Goal: Find specific fact: Find specific fact

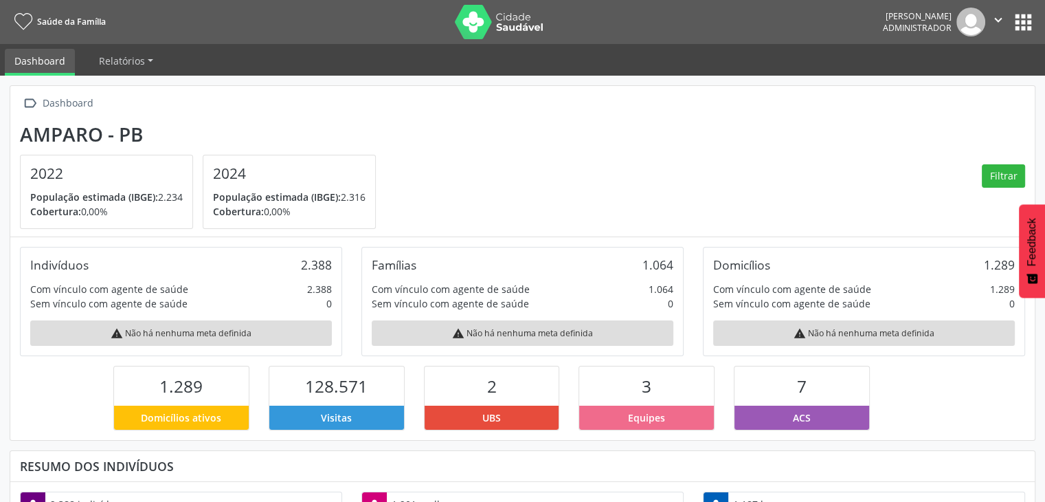
scroll to position [226, 342]
click at [1028, 16] on button "apps" at bounding box center [1024, 22] width 24 height 24
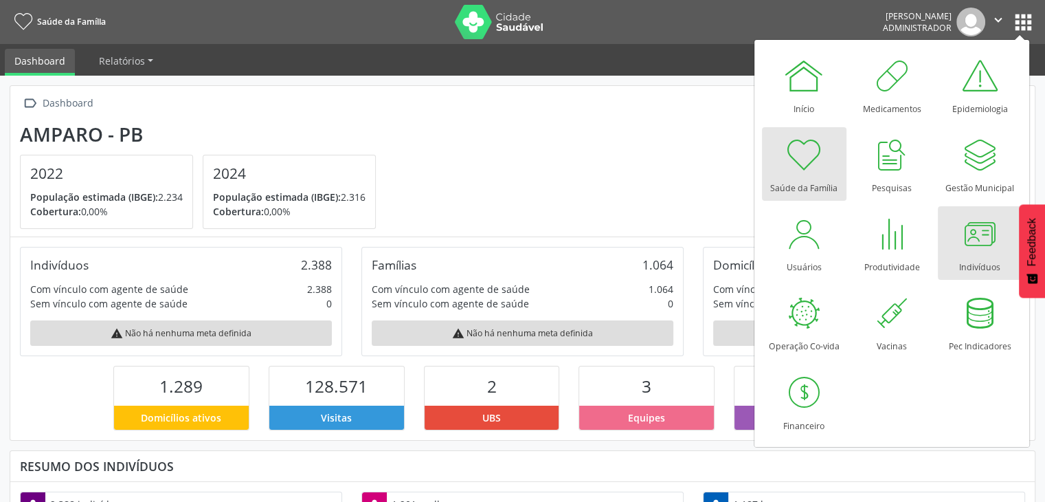
click at [998, 263] on link "Indivíduos" at bounding box center [980, 243] width 85 height 74
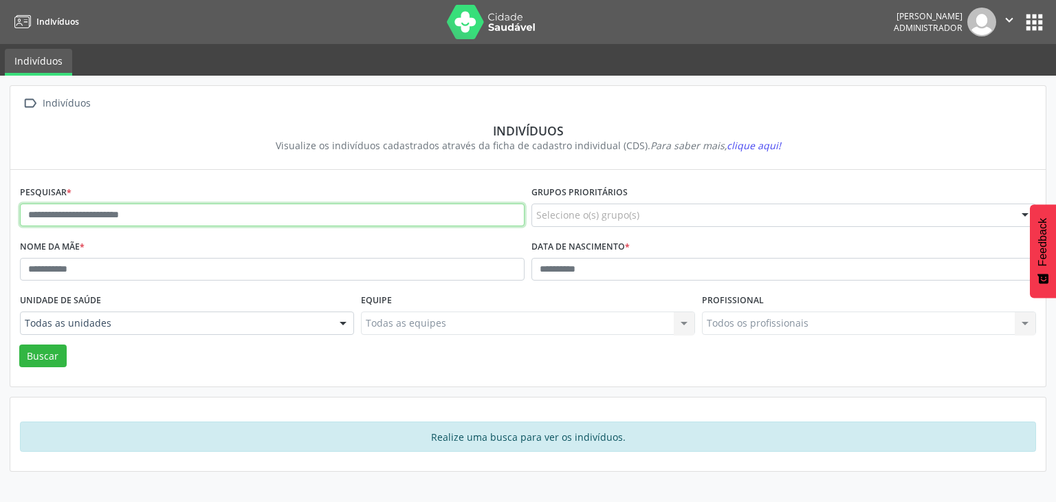
drag, startPoint x: 262, startPoint y: 220, endPoint x: 354, endPoint y: 55, distance: 188.9
click at [262, 219] on input "text" at bounding box center [272, 214] width 504 height 23
type input "**********"
click at [19, 344] on button "Buscar" at bounding box center [42, 355] width 47 height 23
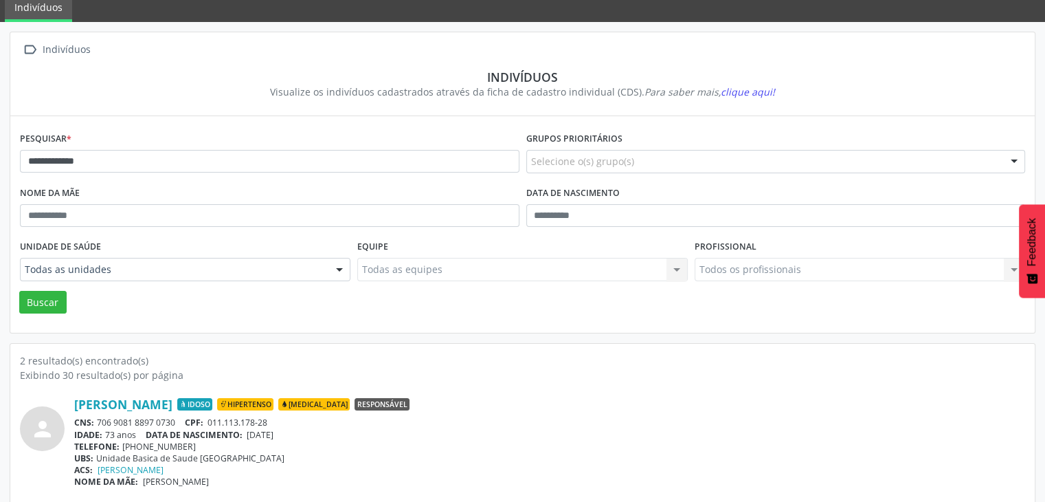
scroll to position [137, 0]
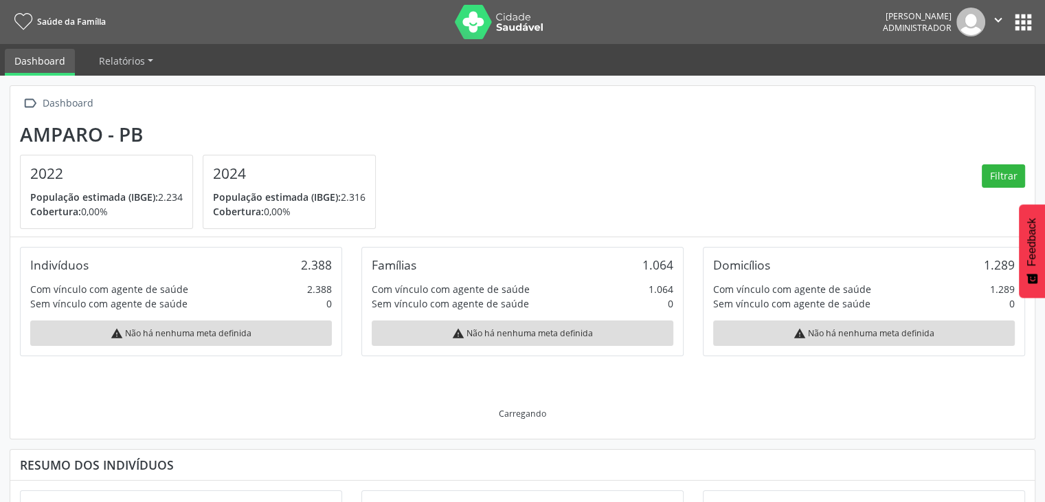
click at [1019, 15] on button "apps" at bounding box center [1024, 22] width 24 height 24
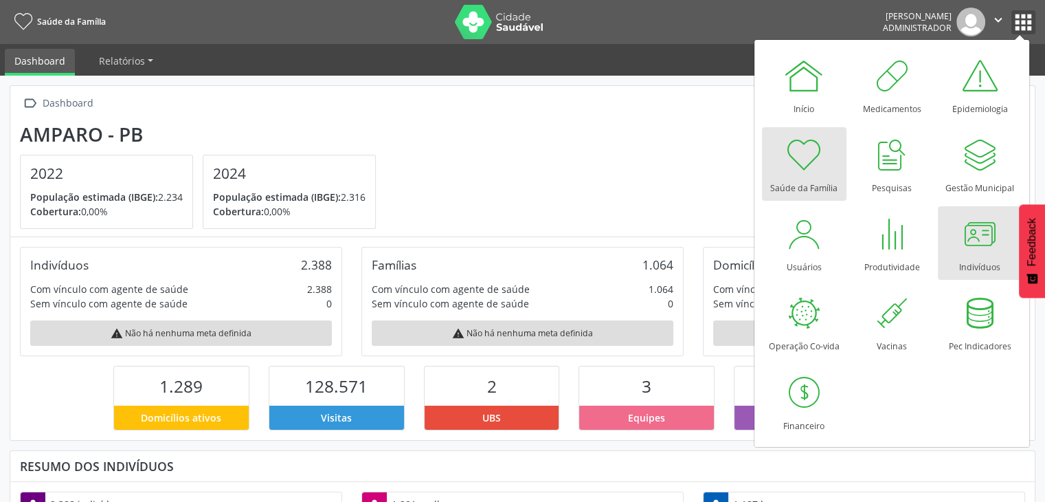
scroll to position [226, 342]
click at [970, 260] on div "Indivíduos" at bounding box center [979, 263] width 41 height 19
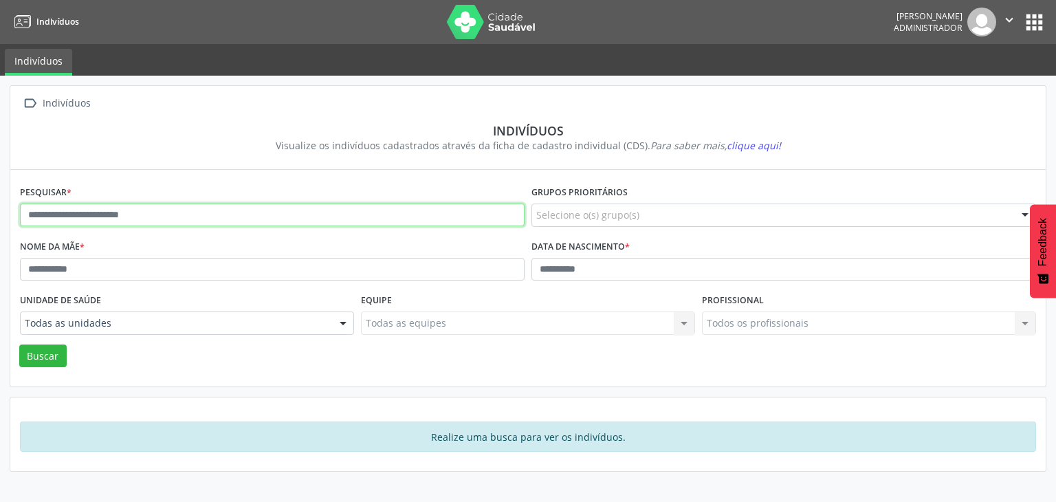
click at [134, 213] on input "text" at bounding box center [272, 214] width 504 height 23
click at [19, 344] on button "Buscar" at bounding box center [42, 355] width 47 height 23
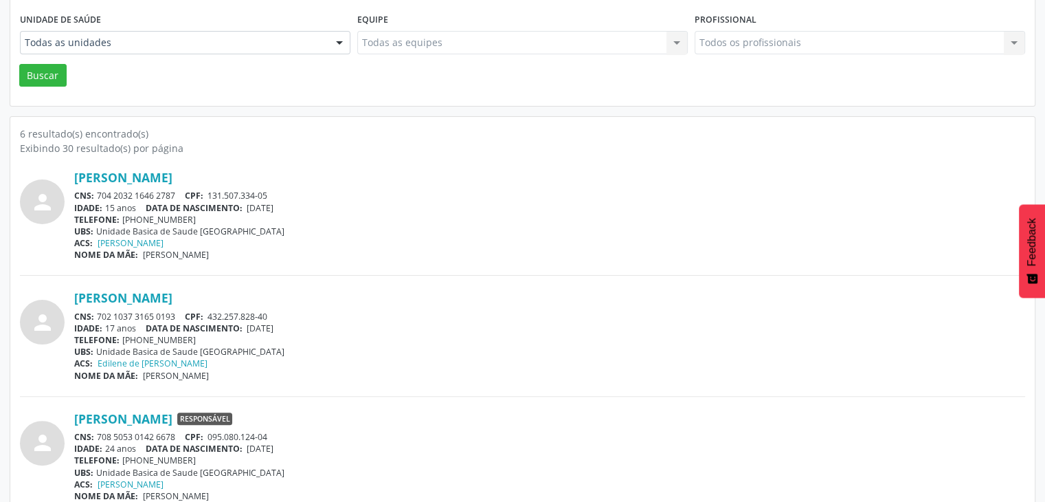
scroll to position [247, 0]
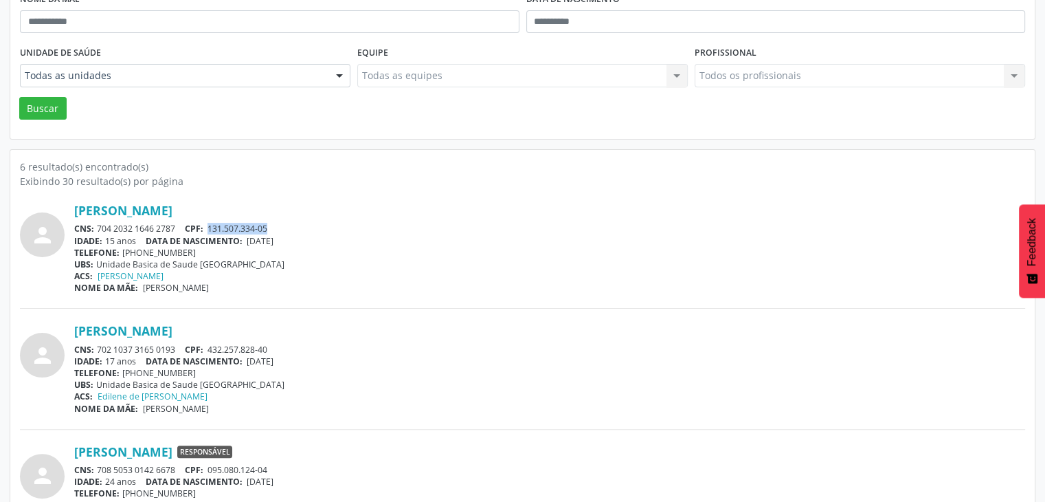
drag, startPoint x: 212, startPoint y: 225, endPoint x: 275, endPoint y: 225, distance: 63.2
click at [275, 225] on div "CNS: 704 2032 1646 2787 CPF: 131.507.334-05" at bounding box center [549, 229] width 951 height 12
copy span "131.507.334-05"
drag, startPoint x: 97, startPoint y: 227, endPoint x: 184, endPoint y: 231, distance: 87.4
click at [184, 231] on div "CNS: 704 2032 1646 2787 CPF: 131.507.334-05" at bounding box center [549, 229] width 951 height 12
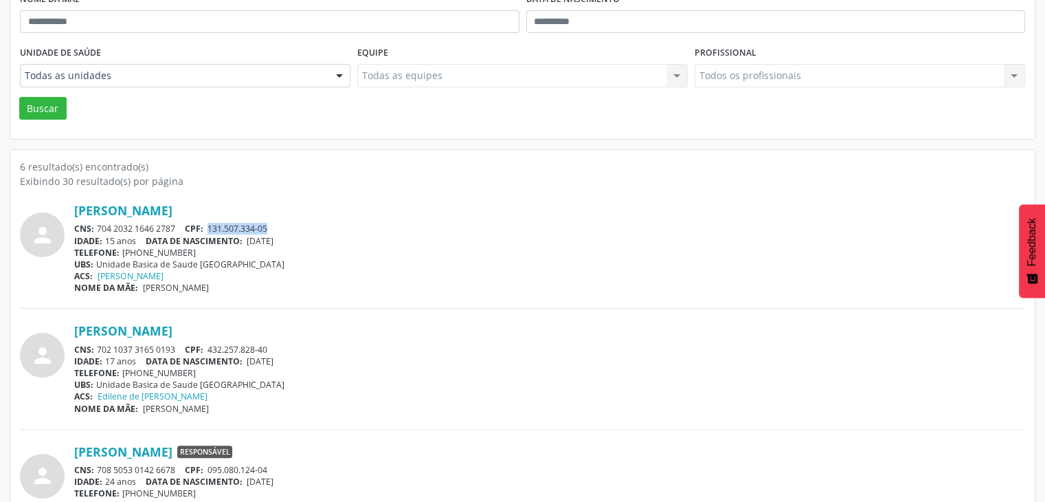
copy div "704 2032 1646 2787"
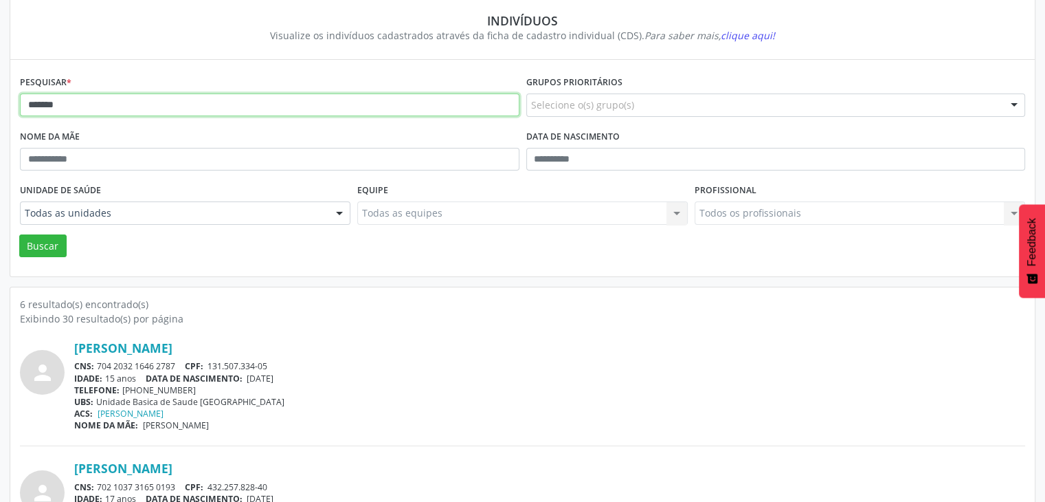
click at [89, 102] on input "*******" at bounding box center [270, 104] width 500 height 23
type input "*"
click at [19, 234] on button "Buscar" at bounding box center [42, 245] width 47 height 23
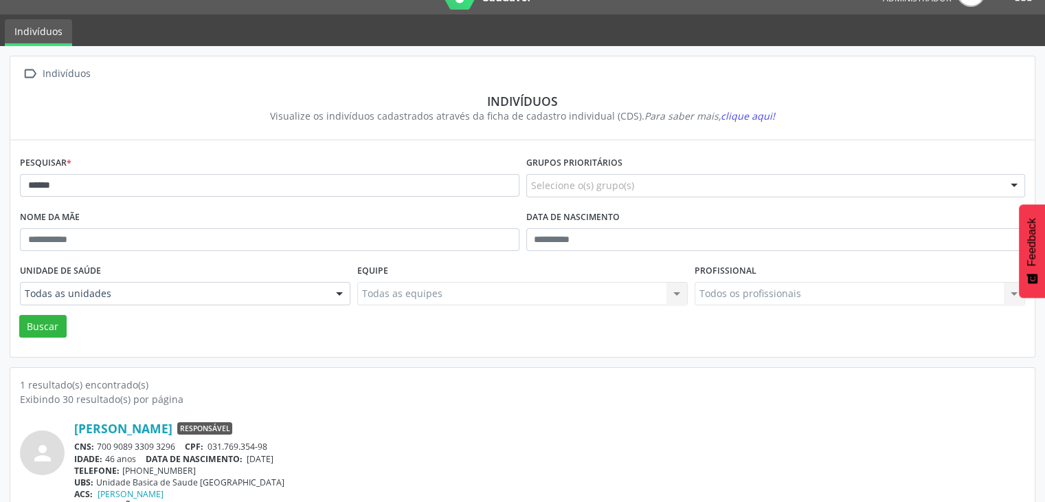
scroll to position [58, 0]
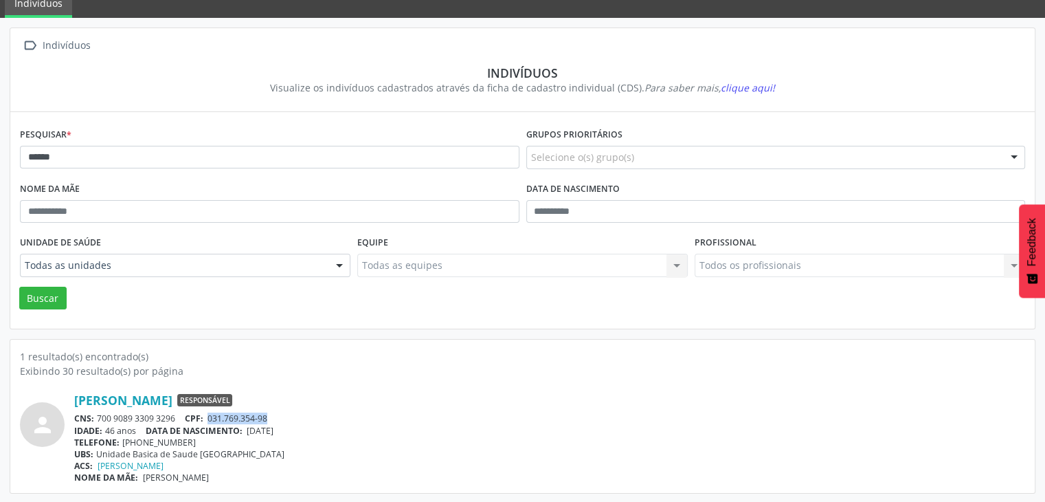
drag, startPoint x: 209, startPoint y: 418, endPoint x: 273, endPoint y: 417, distance: 63.9
click at [273, 417] on div "CNS: 700 9089 3309 3296 CPF: 031.769.354-98" at bounding box center [549, 418] width 951 height 12
copy span "031.769.354-98"
drag, startPoint x: 96, startPoint y: 414, endPoint x: 188, endPoint y: 420, distance: 92.3
click at [188, 420] on div "CNS: 700 9089 3309 3296 CPF: 031.769.354-98" at bounding box center [549, 418] width 951 height 12
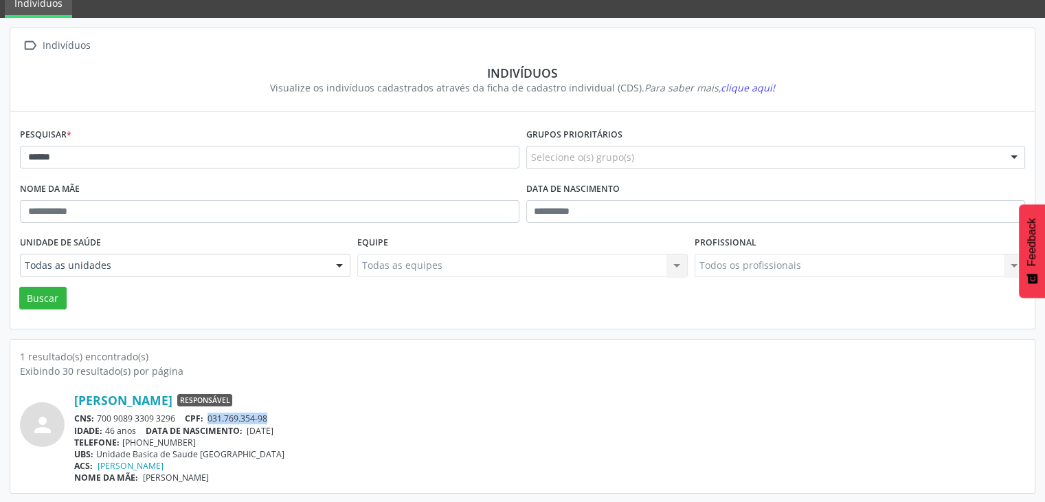
copy div "700 9089 3309 3296"
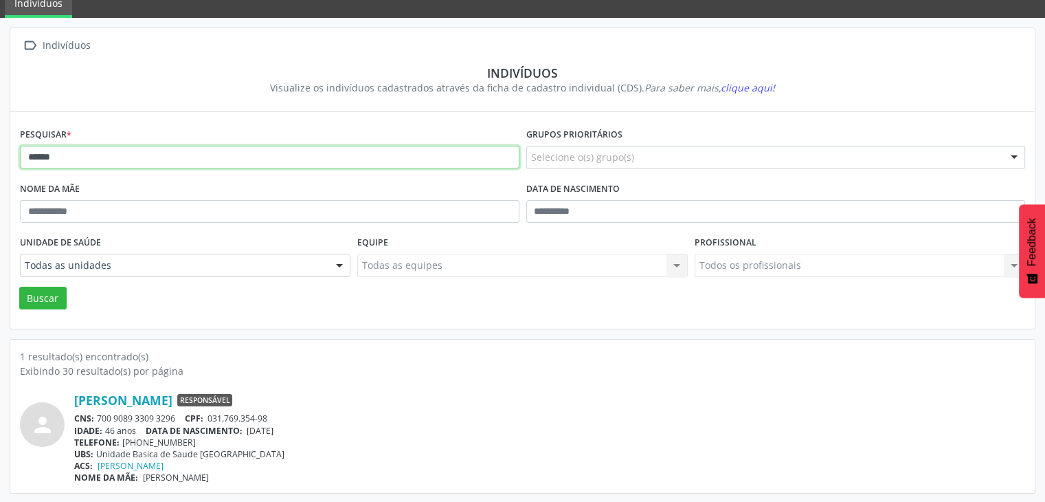
click at [96, 166] on input "******" at bounding box center [270, 157] width 500 height 23
type input "*"
type input "*****"
click at [19, 287] on button "Buscar" at bounding box center [42, 298] width 47 height 23
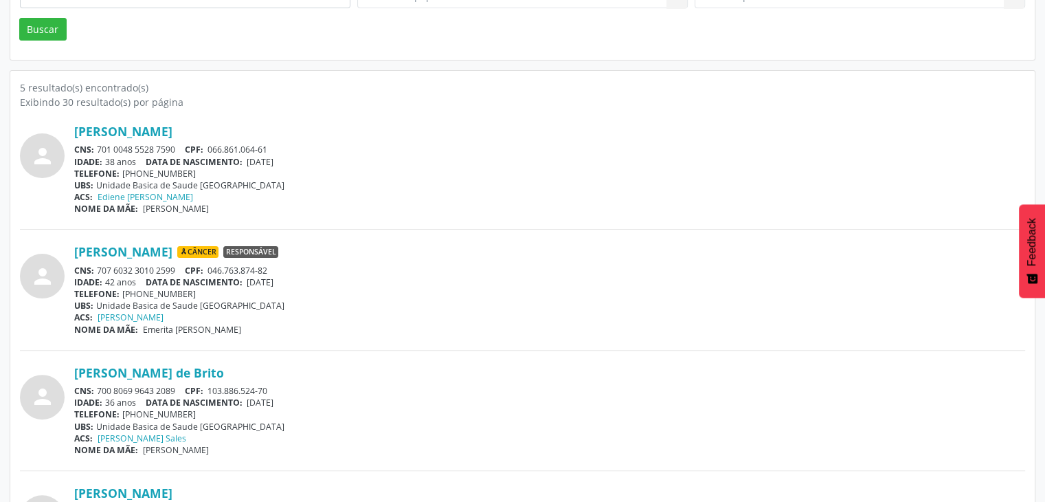
scroll to position [481, 0]
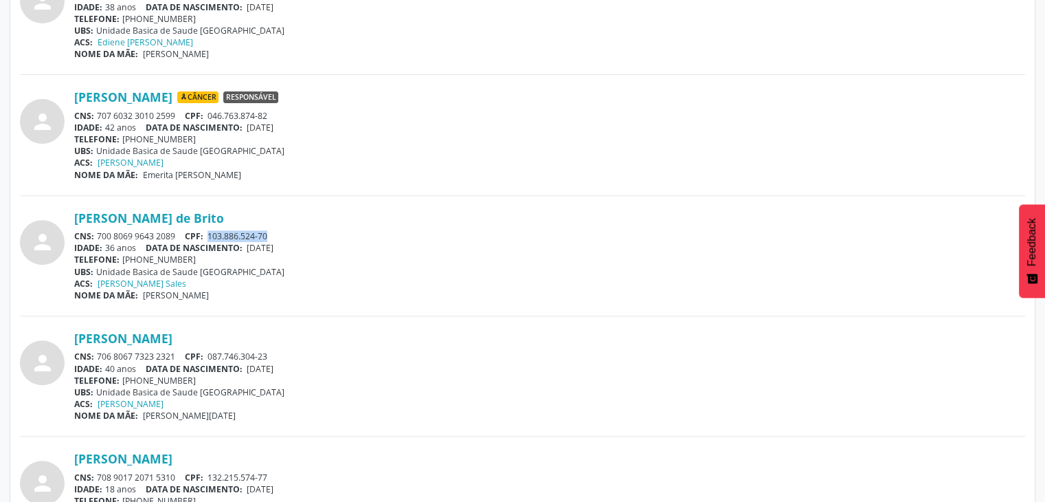
drag, startPoint x: 215, startPoint y: 234, endPoint x: 300, endPoint y: 234, distance: 84.5
click at [300, 234] on div "CNS: 700 8069 9643 2089 CPF: 103.886.524-70" at bounding box center [549, 236] width 951 height 12
copy span "103.886.524-70"
drag, startPoint x: 96, startPoint y: 236, endPoint x: 176, endPoint y: 240, distance: 79.8
click at [176, 240] on div "CNS: 700 8069 9643 2089 CPF: 103.886.524-70" at bounding box center [549, 236] width 951 height 12
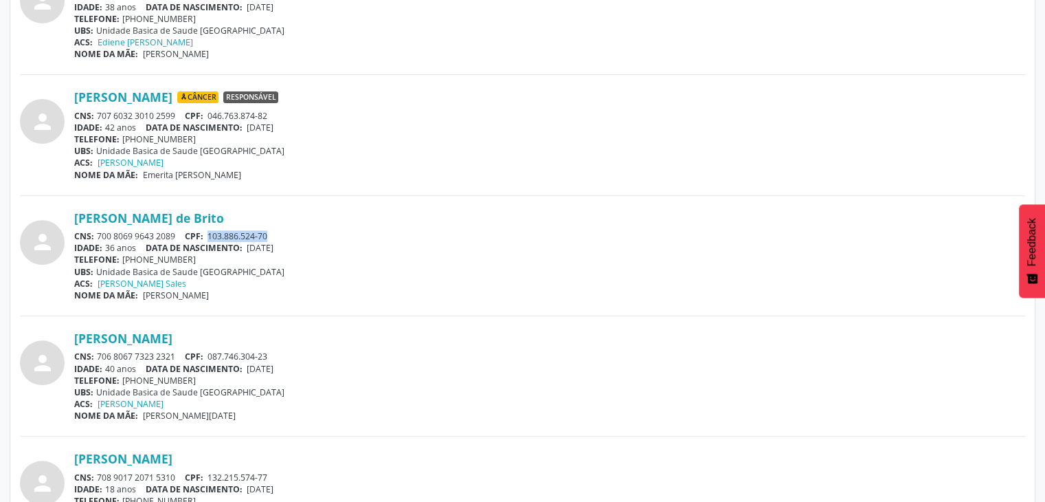
copy div "700 8069 9643 2089"
